Goal: Task Accomplishment & Management: Use online tool/utility

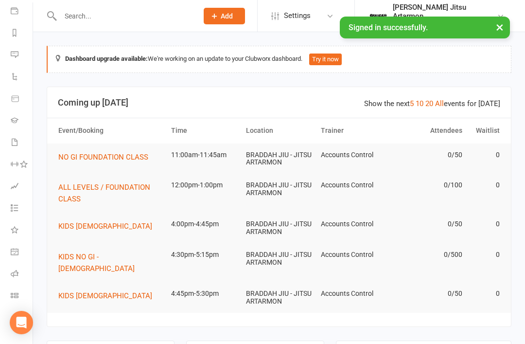
scroll to position [114, 1]
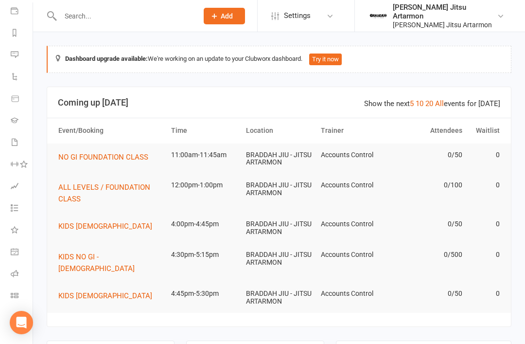
click at [14, 290] on link "Class check-in" at bounding box center [22, 296] width 22 height 22
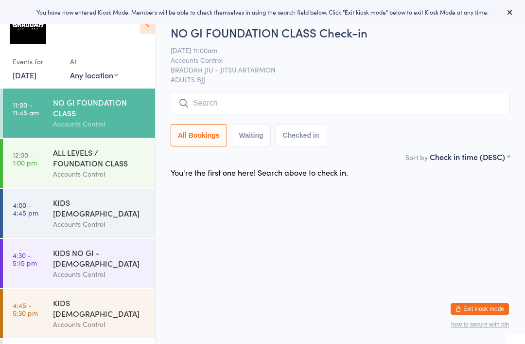
click at [80, 109] on div "NO GI FOUNDATION CLASS" at bounding box center [100, 107] width 94 height 21
click at [79, 166] on div "ALL LEVELS / FOUNDATION CLASS" at bounding box center [100, 157] width 94 height 21
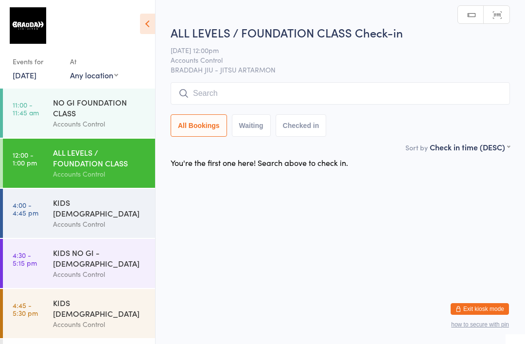
click at [65, 115] on div "NO GI FOUNDATION CLASS" at bounding box center [100, 107] width 94 height 21
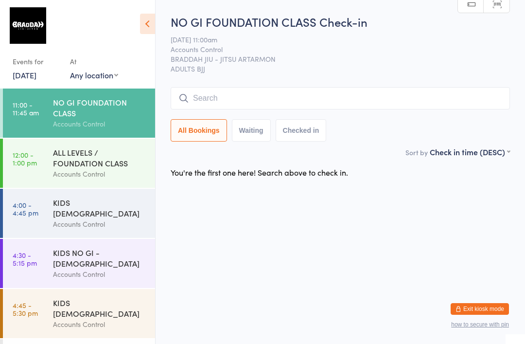
click at [312, 93] on input "search" at bounding box center [340, 98] width 339 height 22
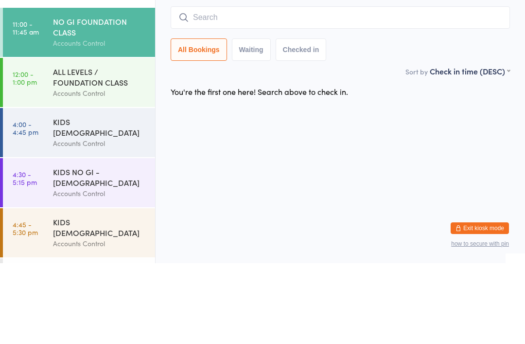
click at [316, 167] on div "You're the first one here! Search above to check in." at bounding box center [259, 172] width 177 height 11
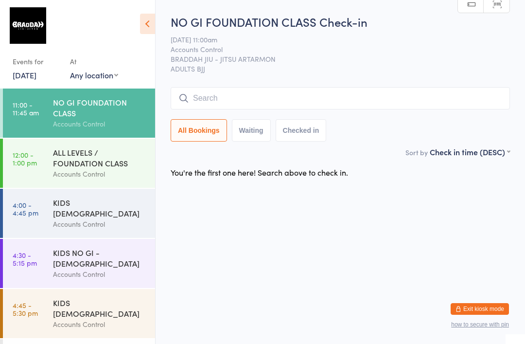
click at [331, 88] on input "search" at bounding box center [340, 98] width 339 height 22
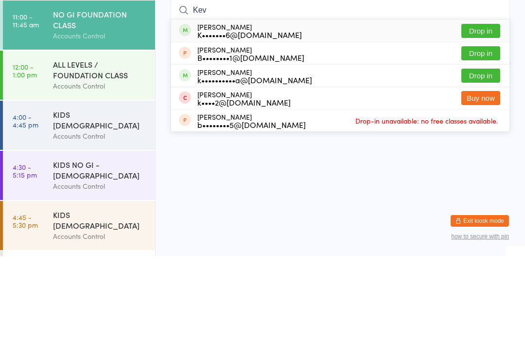
type input "Kev"
click at [477, 156] on button "Drop in" at bounding box center [480, 163] width 39 height 14
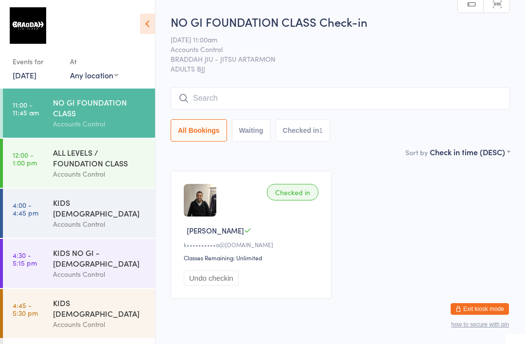
click at [218, 102] on input "search" at bounding box center [340, 98] width 339 height 22
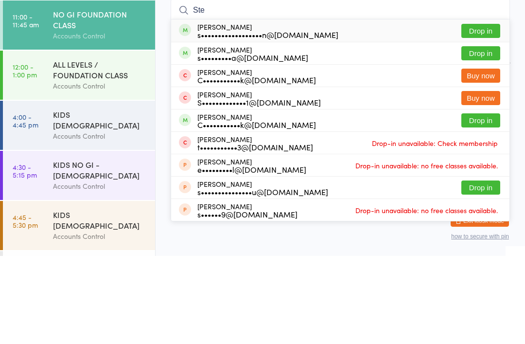
type input "Ste"
click at [487, 134] on button "Drop in" at bounding box center [480, 141] width 39 height 14
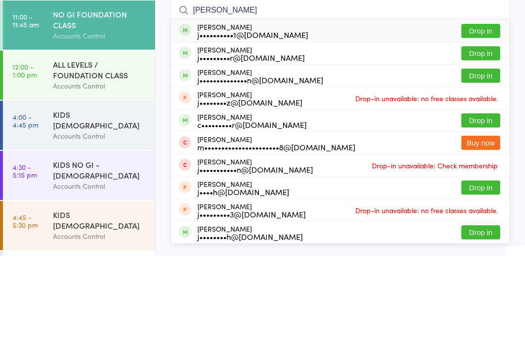
type input "[PERSON_NAME]"
click at [486, 156] on button "Drop in" at bounding box center [480, 163] width 39 height 14
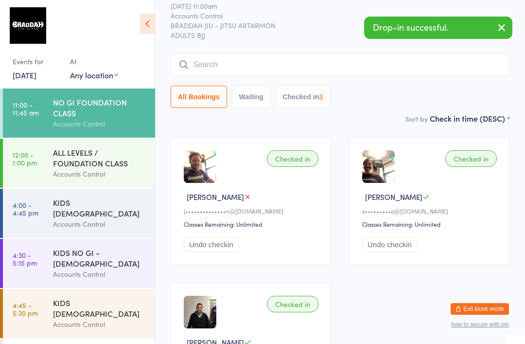
click at [99, 172] on div "Accounts Control" at bounding box center [100, 173] width 94 height 11
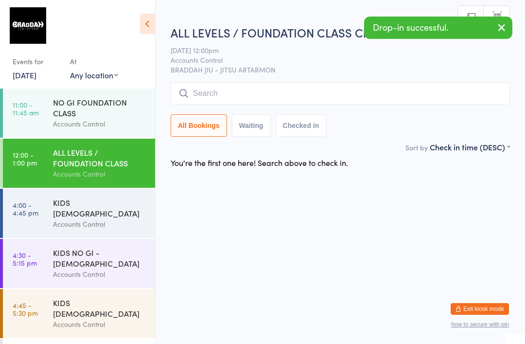
click at [302, 99] on input "search" at bounding box center [340, 93] width 339 height 22
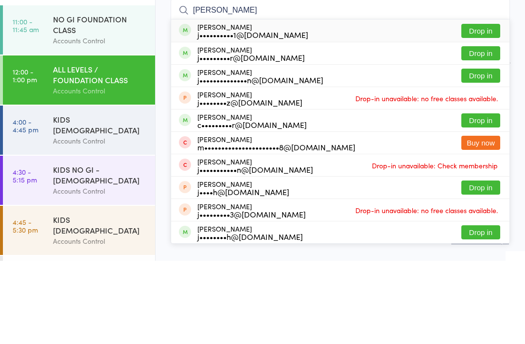
type input "[PERSON_NAME]"
click at [477, 152] on button "Drop in" at bounding box center [480, 159] width 39 height 14
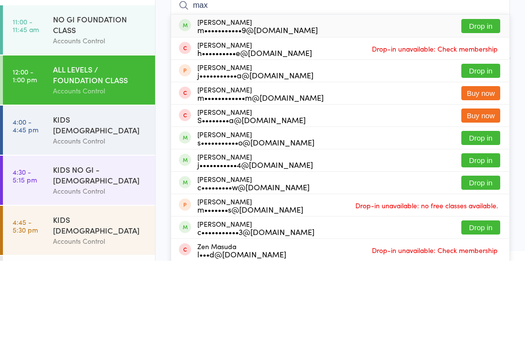
type input "max"
click at [484, 102] on button "Drop in" at bounding box center [480, 109] width 39 height 14
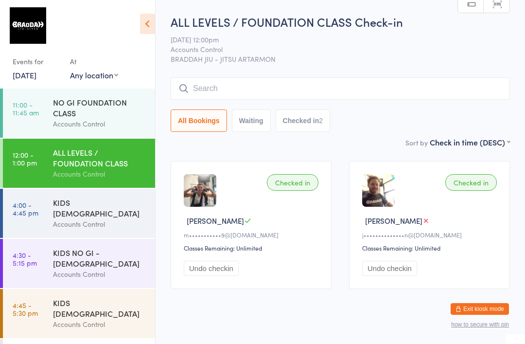
scroll to position [4, 0]
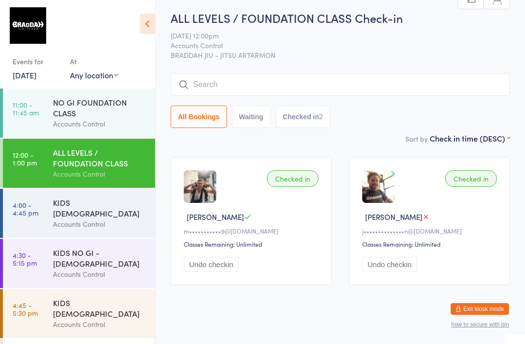
click at [57, 121] on div "Accounts Control" at bounding box center [100, 123] width 94 height 11
